Goal: Task Accomplishment & Management: Manage account settings

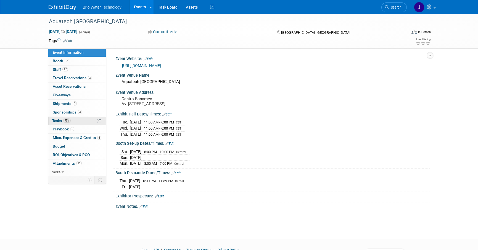
click at [59, 119] on span "Tasks 75%" at bounding box center [61, 120] width 19 height 4
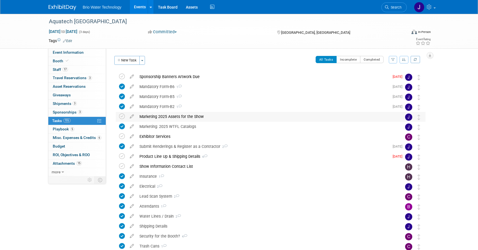
click at [143, 117] on div "Marketing 2025 Assets for the Show" at bounding box center [266, 116] width 258 height 9
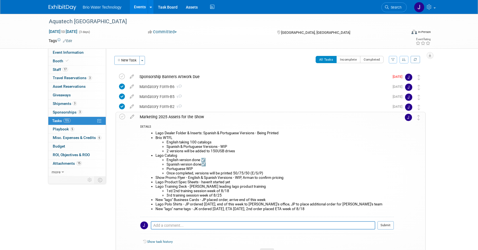
drag, startPoint x: 311, startPoint y: 208, endPoint x: 147, endPoint y: 134, distance: 179.9
click at [147, 134] on ul "Lago Dealer Folder & Inserts: Spanish & Portuguese Versions - Being Printed Bri…" at bounding box center [270, 171] width 250 height 80
copy ul "Lago Dealer Folder & Inserts: Spanish & Portuguese Versions - Being Printed Bri…"
click at [159, 77] on div "Sponsorship Banners Artwork Due" at bounding box center [263, 76] width 253 height 9
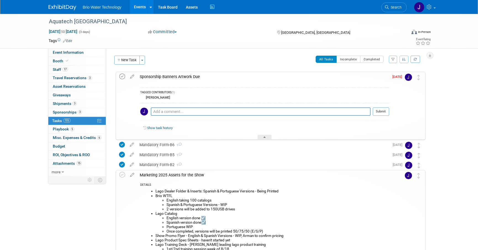
click at [122, 77] on icon at bounding box center [122, 77] width 6 height 6
click at [243, 76] on div "Sponsorship Banners Artwork Due" at bounding box center [263, 76] width 252 height 9
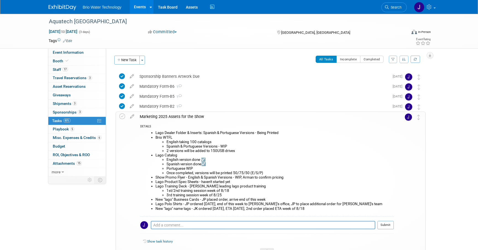
click at [250, 117] on div "Marketing 2025 Assets for the Show" at bounding box center [265, 116] width 257 height 9
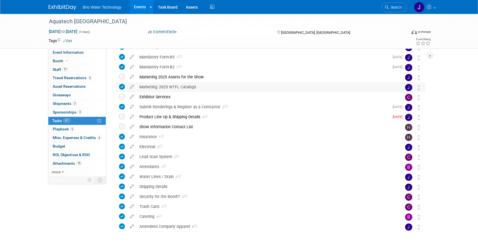
scroll to position [40, 0]
